Goal: Task Accomplishment & Management: Manage account settings

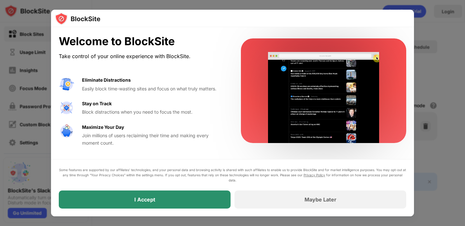
click at [210, 197] on div "I Accept" at bounding box center [145, 200] width 172 height 18
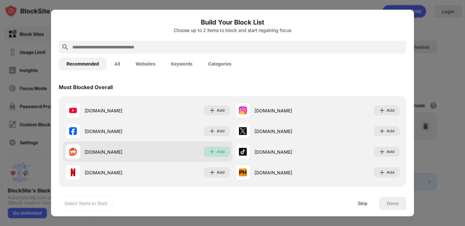
click at [214, 149] on img at bounding box center [212, 152] width 6 height 6
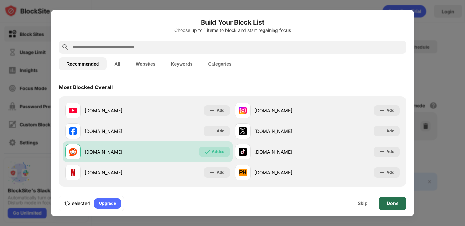
click at [395, 204] on div "Done" at bounding box center [393, 203] width 12 height 5
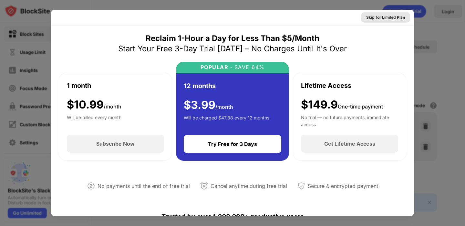
click at [394, 18] on div "Skip for Limited Plan" at bounding box center [385, 17] width 39 height 6
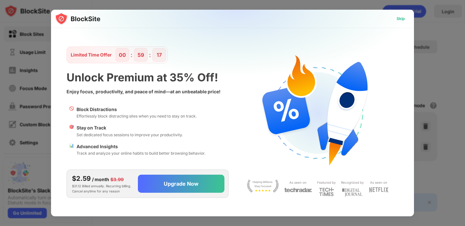
click at [399, 19] on div "Skip" at bounding box center [401, 19] width 8 height 6
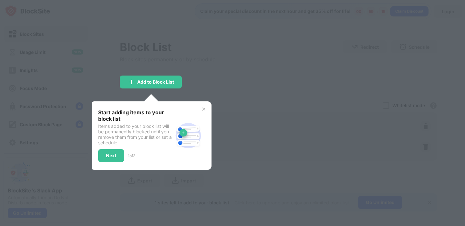
click at [204, 108] on img at bounding box center [203, 109] width 5 height 5
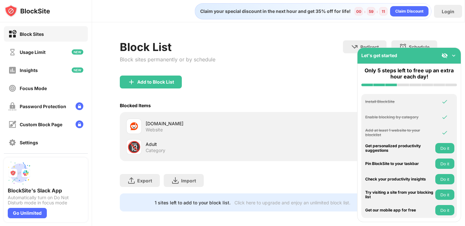
click at [452, 56] on img at bounding box center [454, 55] width 6 height 6
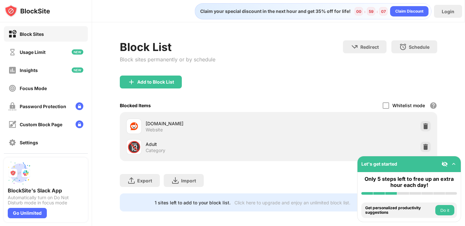
scroll to position [3, 0]
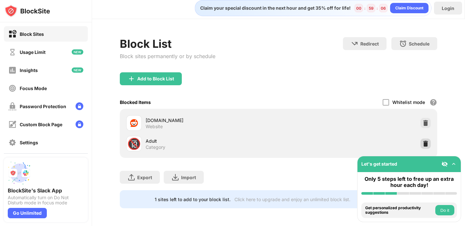
click at [426, 143] on img at bounding box center [426, 144] width 6 height 6
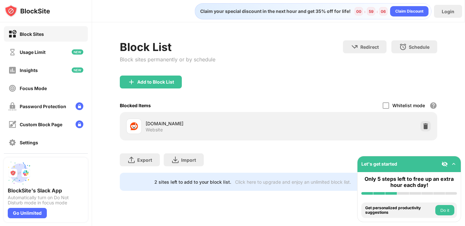
scroll to position [0, 0]
click at [318, 69] on div "Block List Block sites permanently or by schedule Redirect Choose a site to be …" at bounding box center [278, 57] width 317 height 35
